Goal: Find specific page/section: Find specific page/section

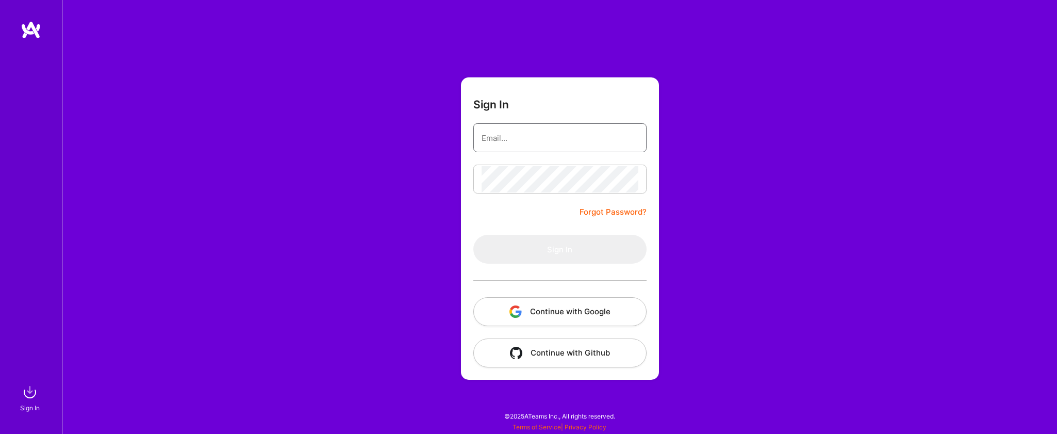
type input "[EMAIL_ADDRESS][DOMAIN_NAME]"
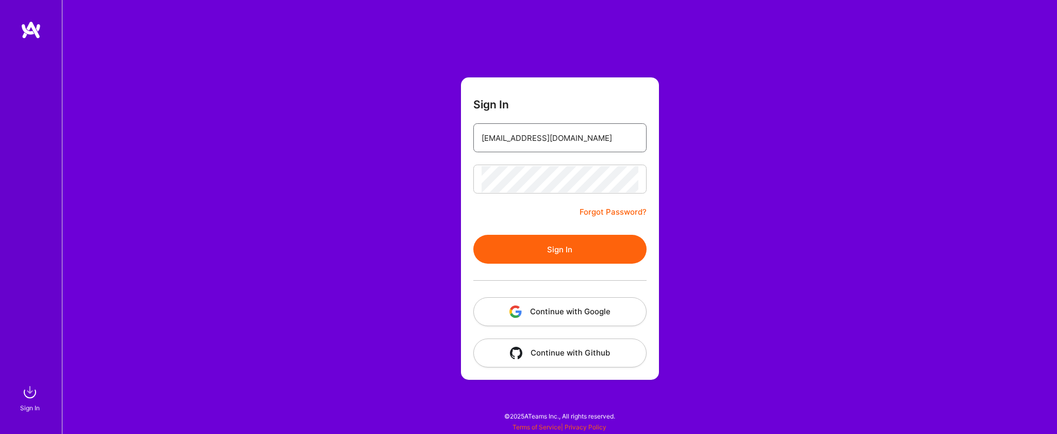
drag, startPoint x: 0, startPoint y: 0, endPoint x: 579, endPoint y: 137, distance: 595.0
click at [579, 137] on input "[EMAIL_ADDRESS][DOMAIN_NAME]" at bounding box center [560, 138] width 157 height 26
click at [543, 265] on div at bounding box center [559, 280] width 173 height 34
click at [538, 254] on button "Sign In" at bounding box center [559, 249] width 173 height 29
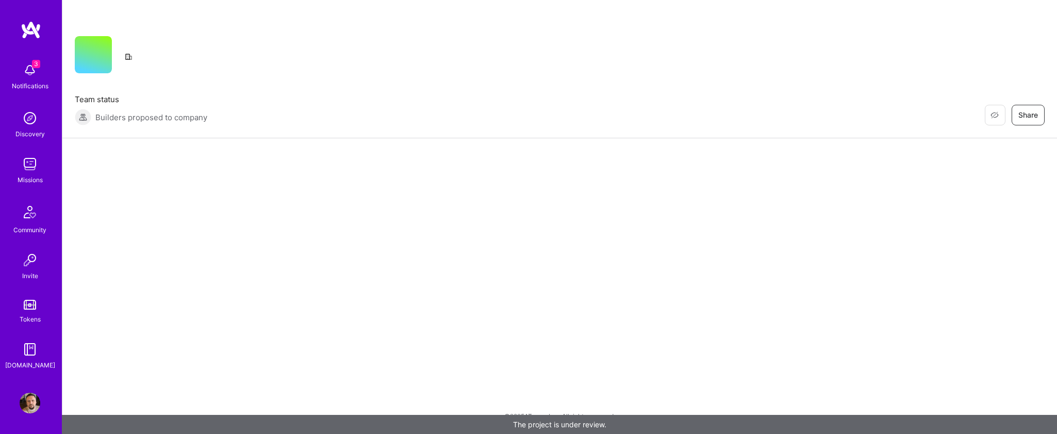
click at [35, 85] on div "Notifications" at bounding box center [30, 85] width 37 height 11
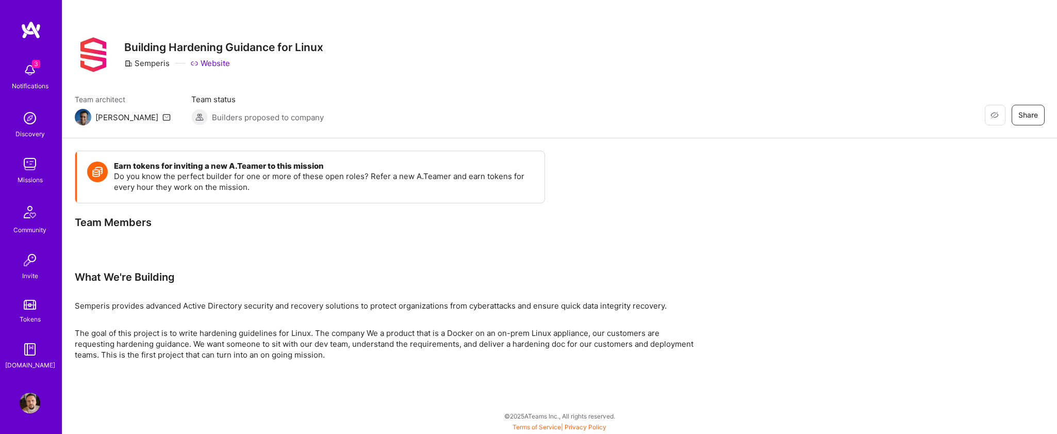
click at [27, 169] on img at bounding box center [30, 164] width 21 height 21
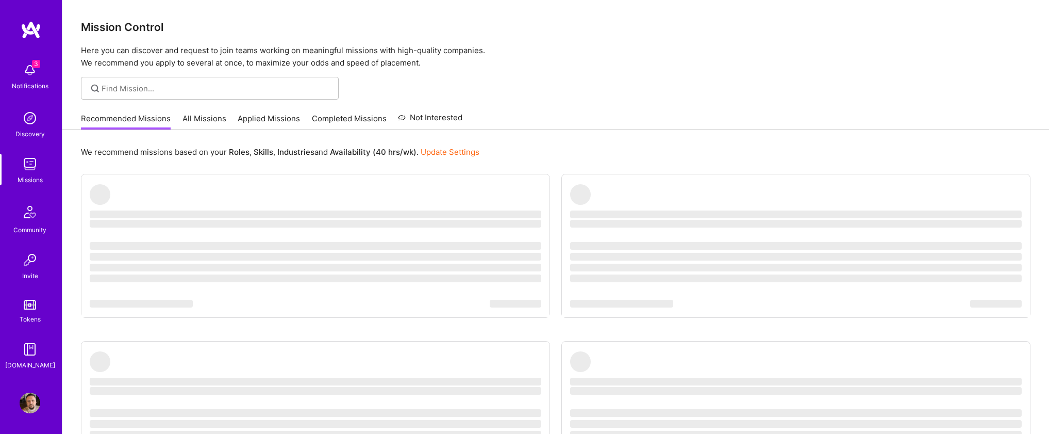
click at [27, 169] on img at bounding box center [30, 164] width 21 height 21
